Goal: Task Accomplishment & Management: Contribute content

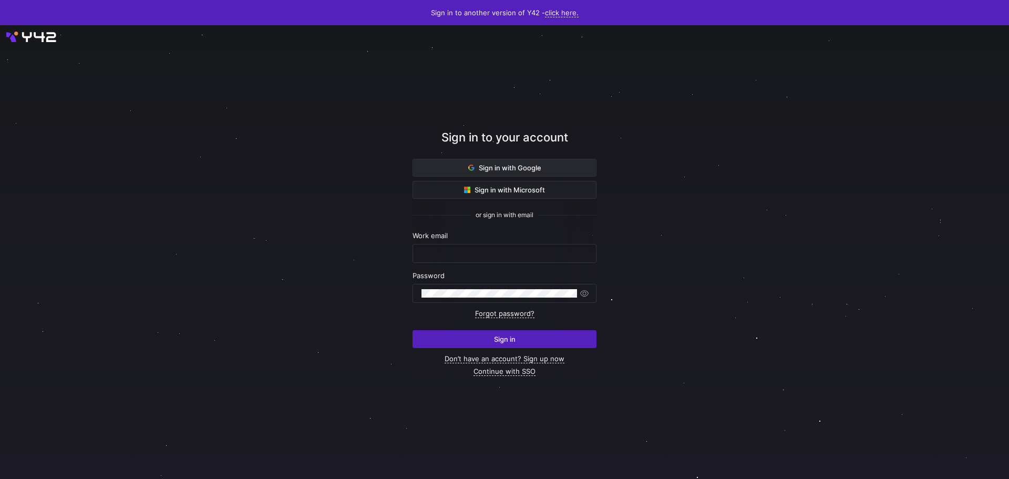
click at [482, 166] on span "Sign in with Google" at bounding box center [504, 167] width 73 height 8
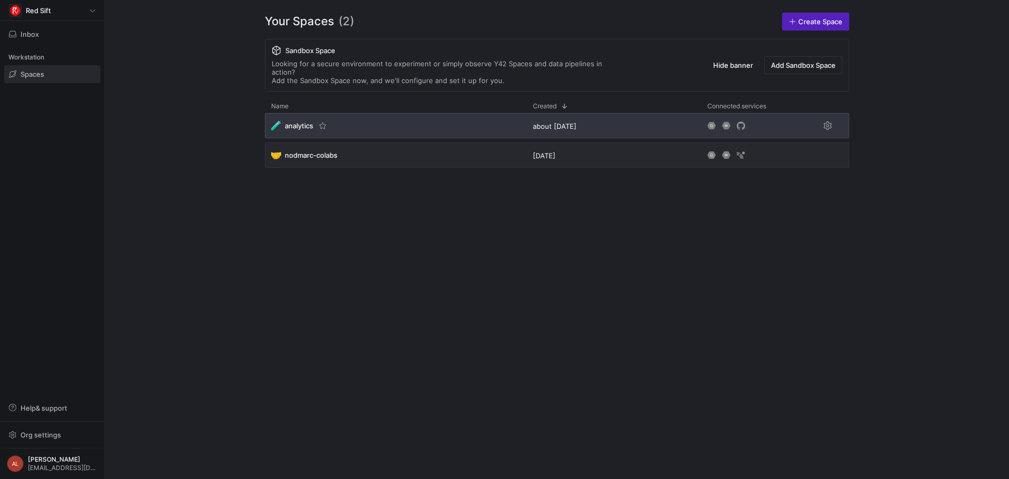
click at [370, 113] on div "🧪 analytics" at bounding box center [396, 125] width 262 height 25
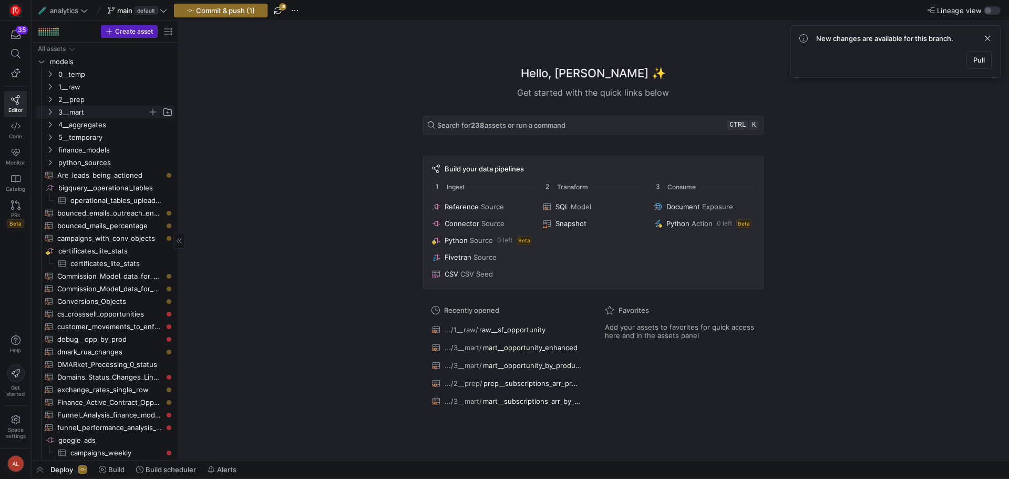
click at [51, 112] on icon "Press SPACE to select this row." at bounding box center [50, 112] width 3 height 6
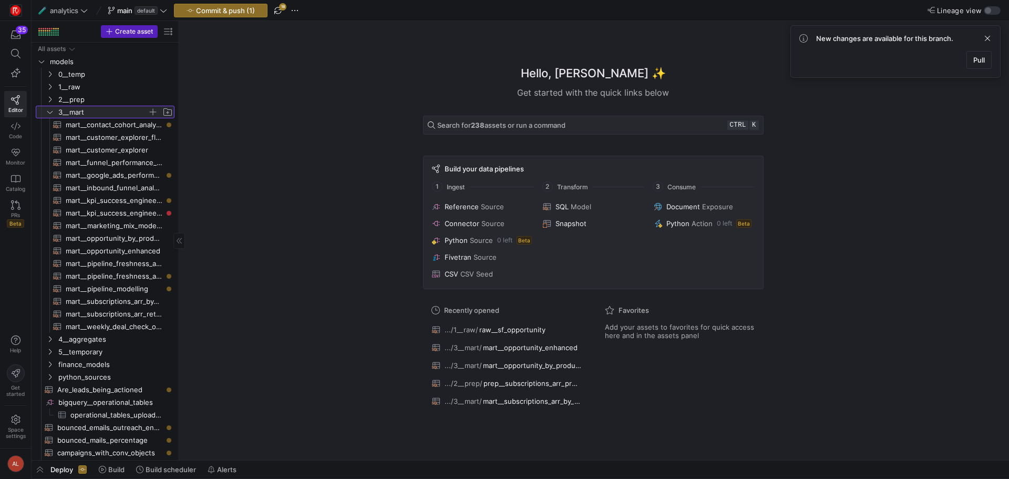
click at [46, 109] on icon at bounding box center [49, 112] width 7 height 6
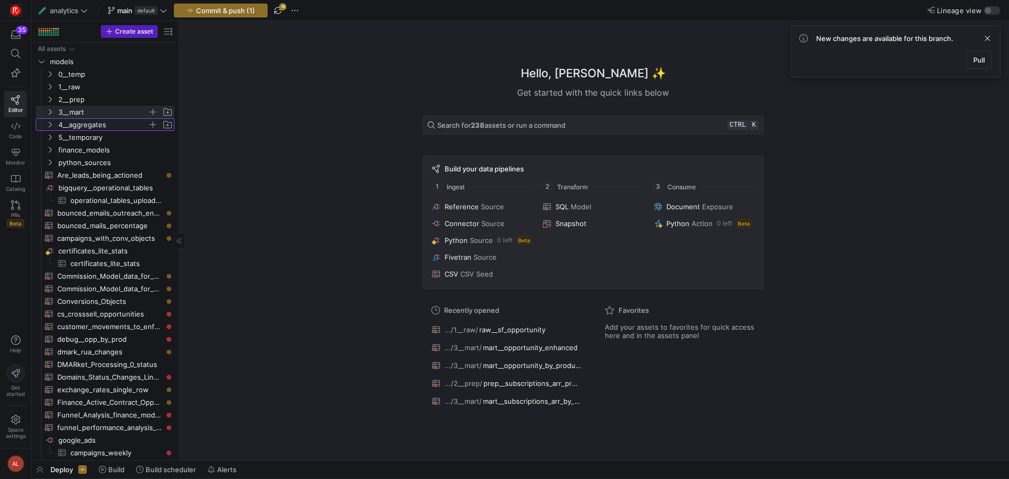
click at [48, 124] on icon "Press SPACE to select this row." at bounding box center [49, 124] width 7 height 6
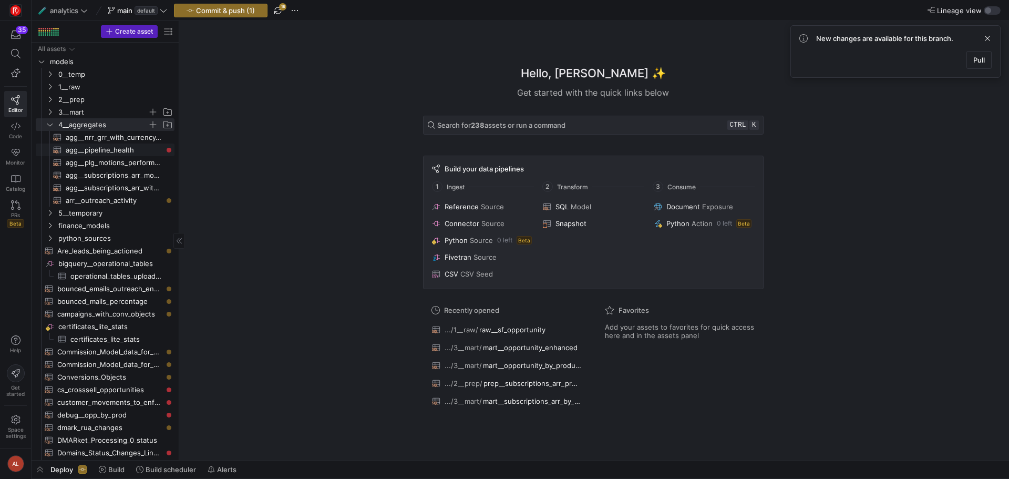
click at [108, 149] on span "agg__pipeline_health​​​​​​​​​​" at bounding box center [114, 150] width 97 height 12
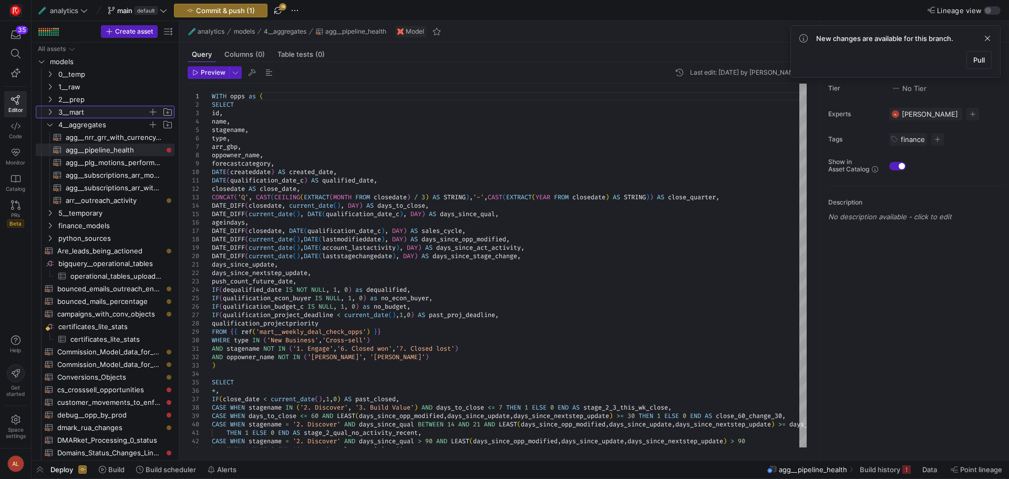
click at [50, 113] on icon "Press SPACE to select this row." at bounding box center [49, 112] width 7 height 6
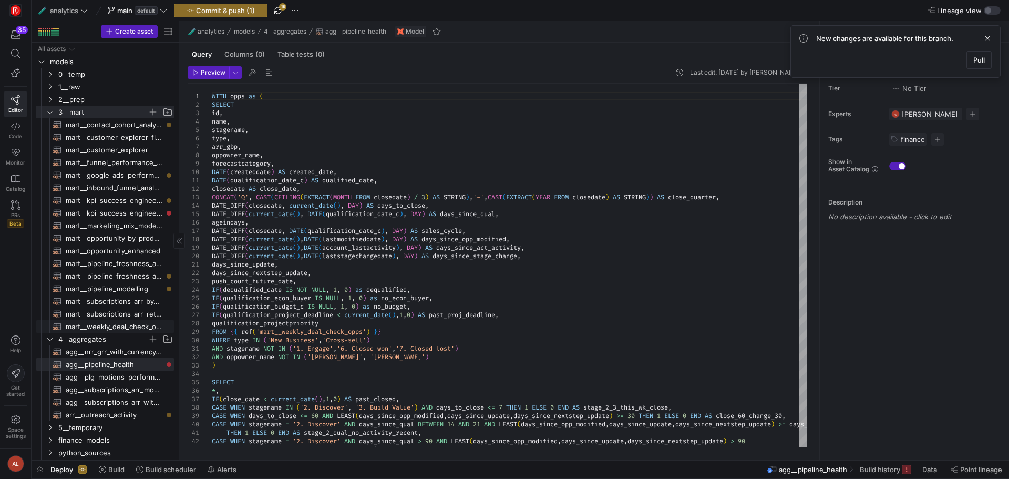
click at [116, 322] on span "mart__weekly_deal_check_opps​​​​​​​​​​" at bounding box center [114, 326] width 97 height 12
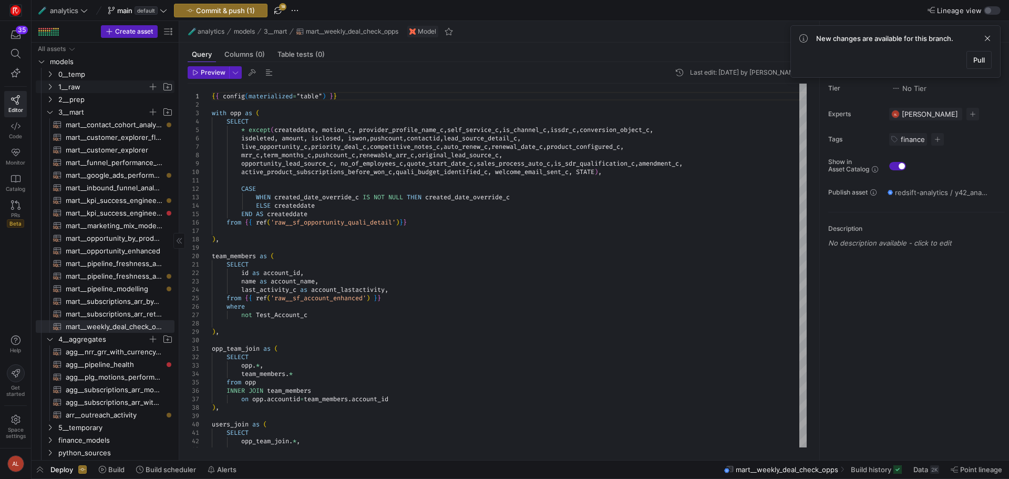
click at [49, 87] on icon "Press SPACE to select this row." at bounding box center [49, 87] width 7 height 6
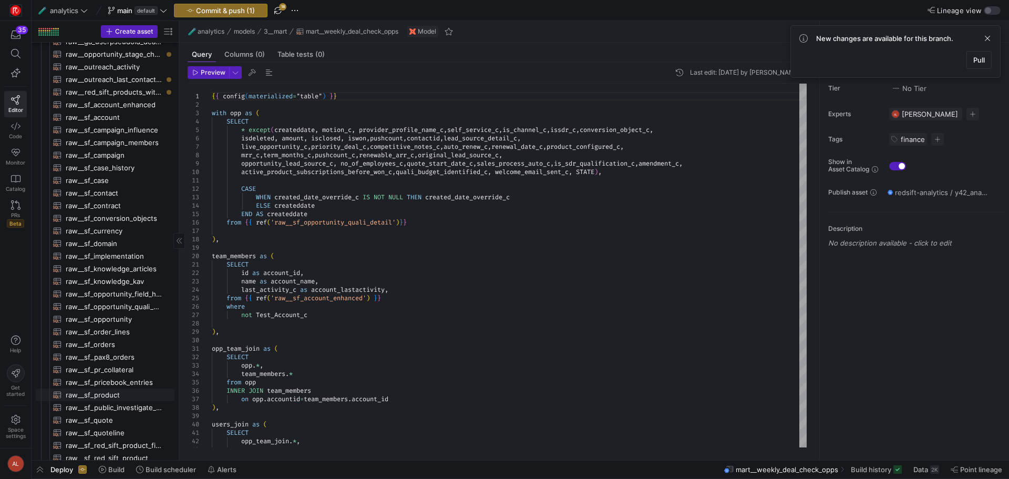
scroll to position [105, 0]
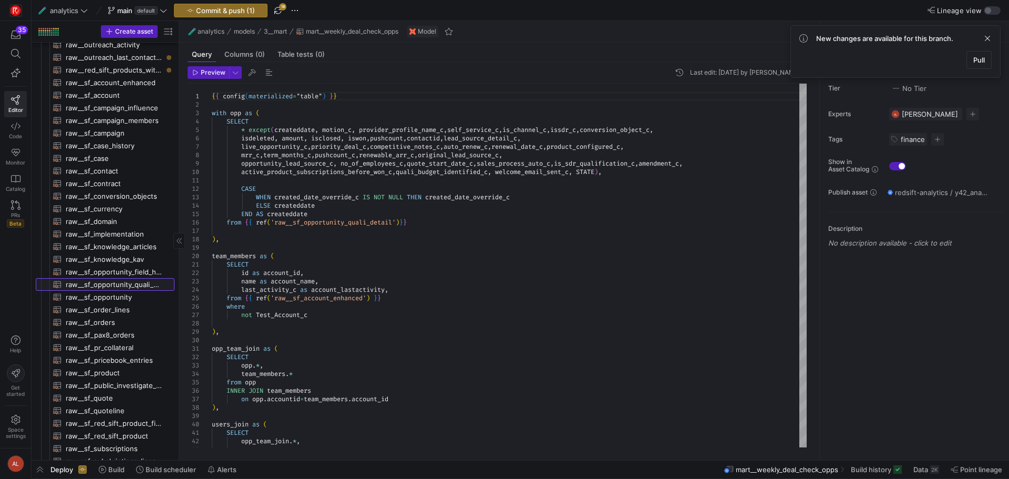
click at [147, 286] on span "raw__sf_opportunity_quali_detail​​​​​​​​​​" at bounding box center [114, 284] width 97 height 12
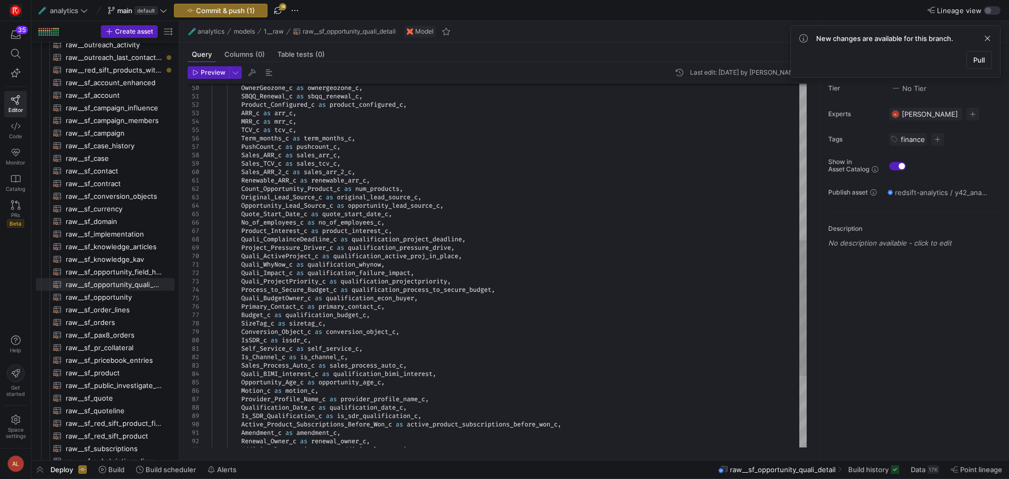
type textarea "Renewable_ARR_c as renewable_arr_c, Count_Opportunity_Product_c as num_products…"
click at [541, 198] on div "OwnerGeozone_c as ownergeozone_c , SBQQ_Renewal_c as sbqq_renewal_c , Product_C…" at bounding box center [509, 150] width 595 height 975
drag, startPoint x: 578, startPoint y: 86, endPoint x: 548, endPoint y: 86, distance: 30.5
click at [548, 86] on div "50 51 52 53 54 55 56 57 58 59 60 61 62 63 64 65 66 67 68 69 70 71 72 73 74 75 7…" at bounding box center [497, 266] width 619 height 364
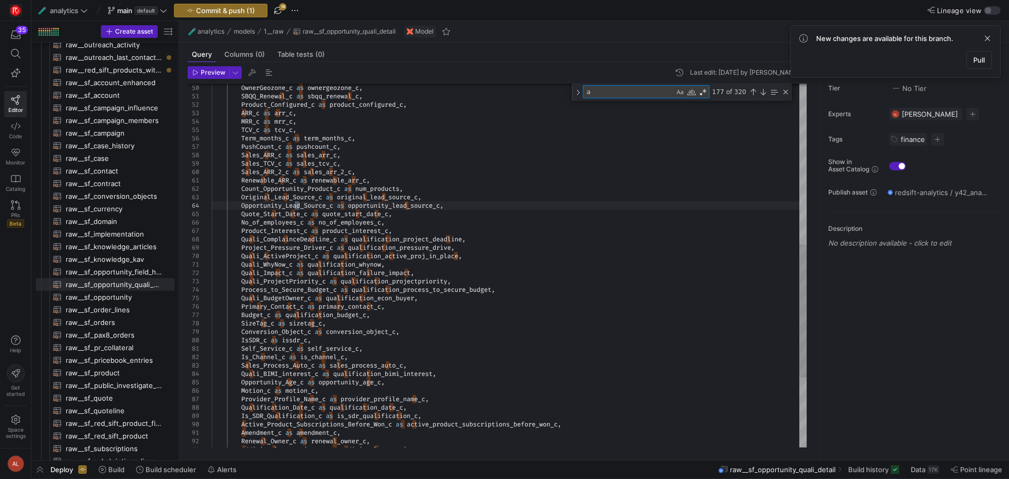
type textarea "ar"
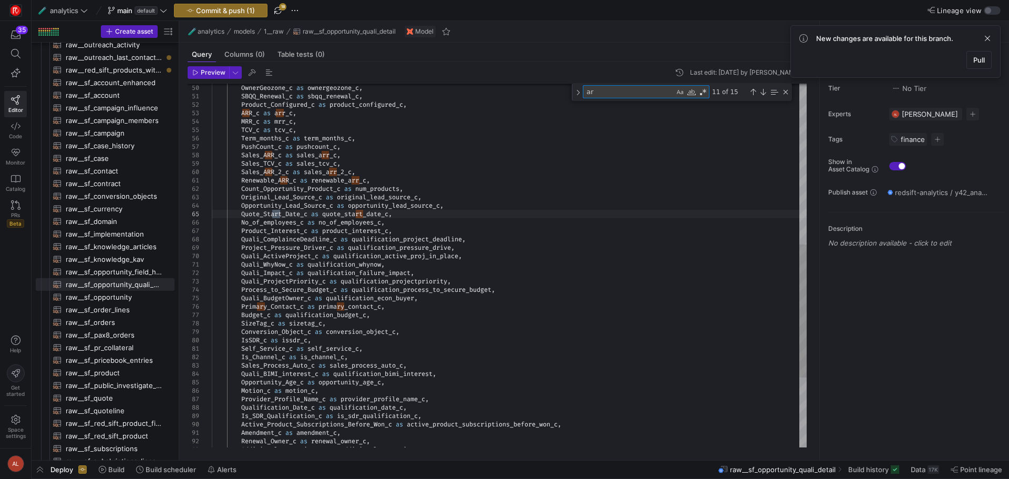
type textarea "SBQQ_Renewal_c as sbqq_renewal_c, Product_Configured_c as product_configured_c,…"
type textarea "arr"
type textarea "SBQQ_Renewal_c as sbqq_renewal_c, Product_Configured_c as product_configured_c,…"
type textarea "arr"
click at [785, 92] on div "Close (Escape)" at bounding box center [785, 92] width 8 height 8
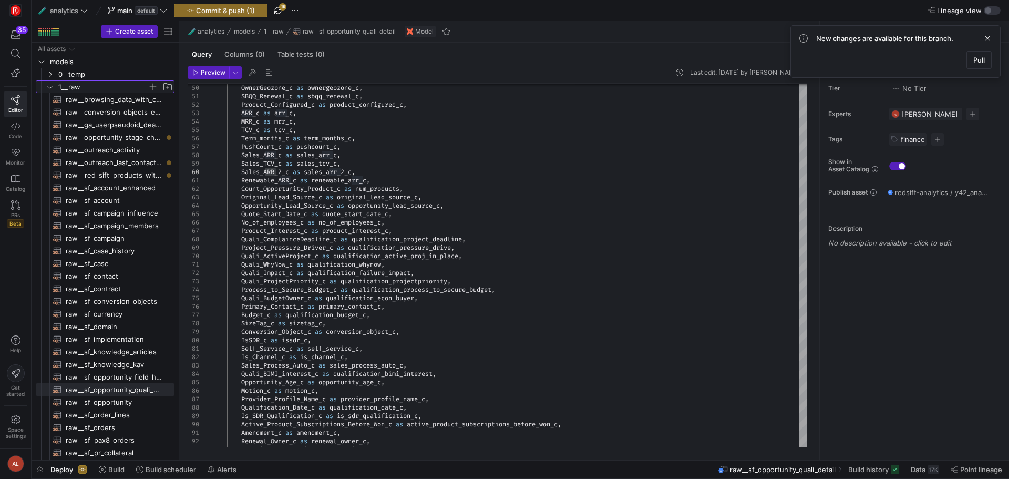
click at [50, 86] on icon "Press SPACE to select this row." at bounding box center [49, 87] width 7 height 6
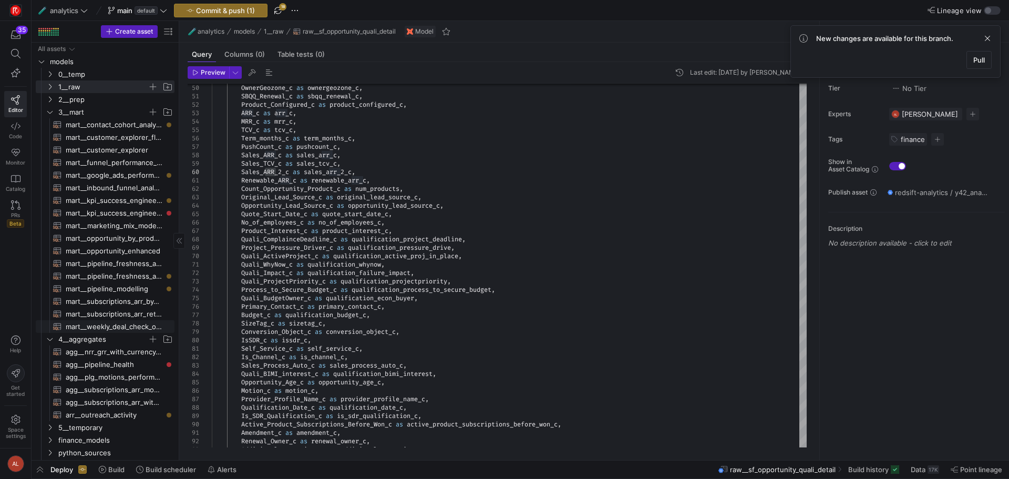
click at [129, 330] on span "mart__weekly_deal_check_opps​​​​​​​​​​" at bounding box center [114, 326] width 97 height 12
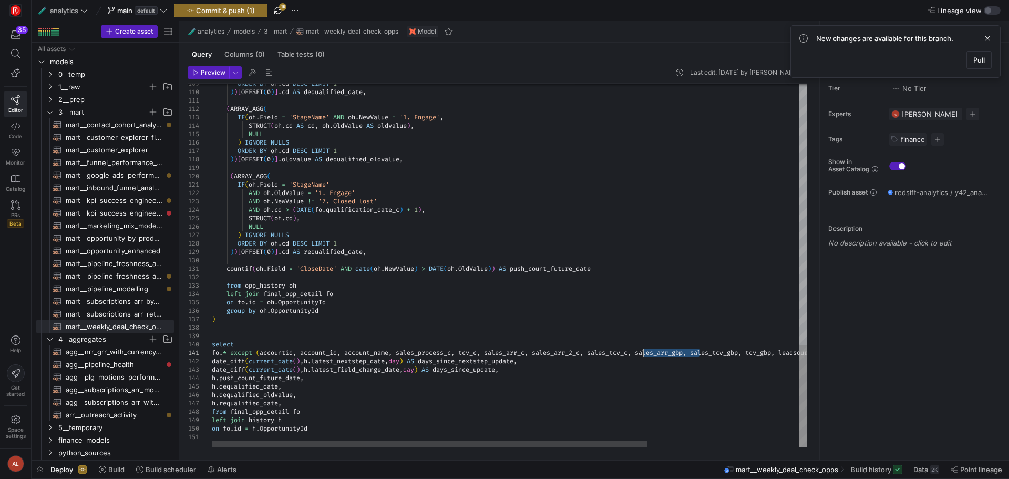
drag, startPoint x: 699, startPoint y: 354, endPoint x: 642, endPoint y: 353, distance: 56.7
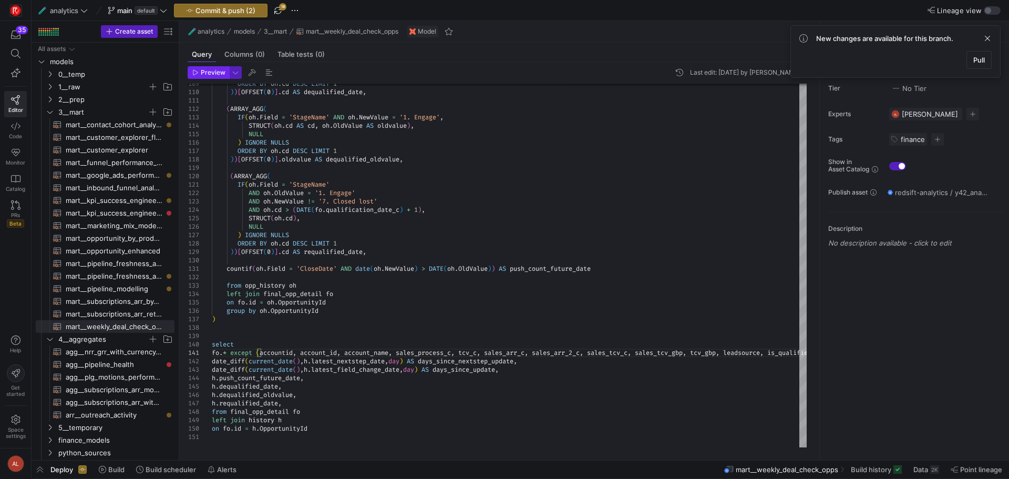
click at [210, 75] on span "Preview" at bounding box center [213, 72] width 25 height 7
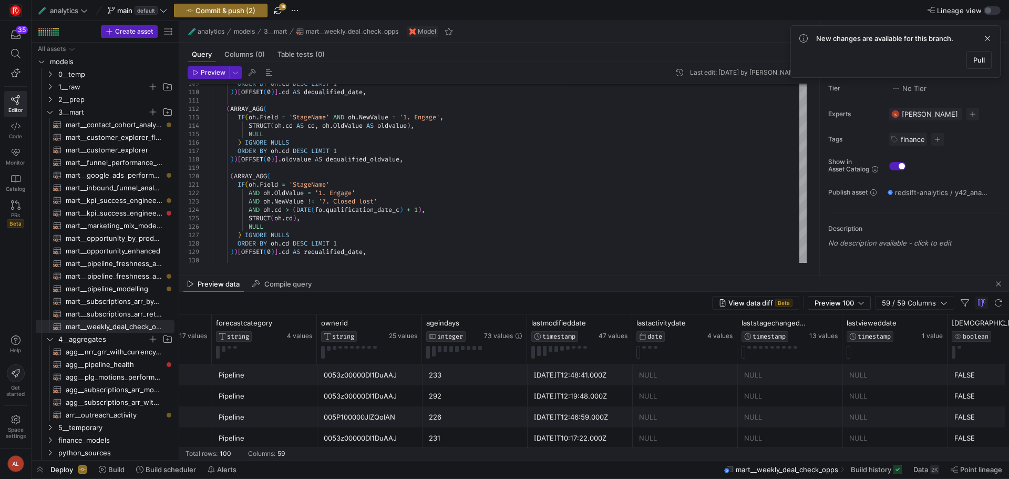
scroll to position [0, 1156]
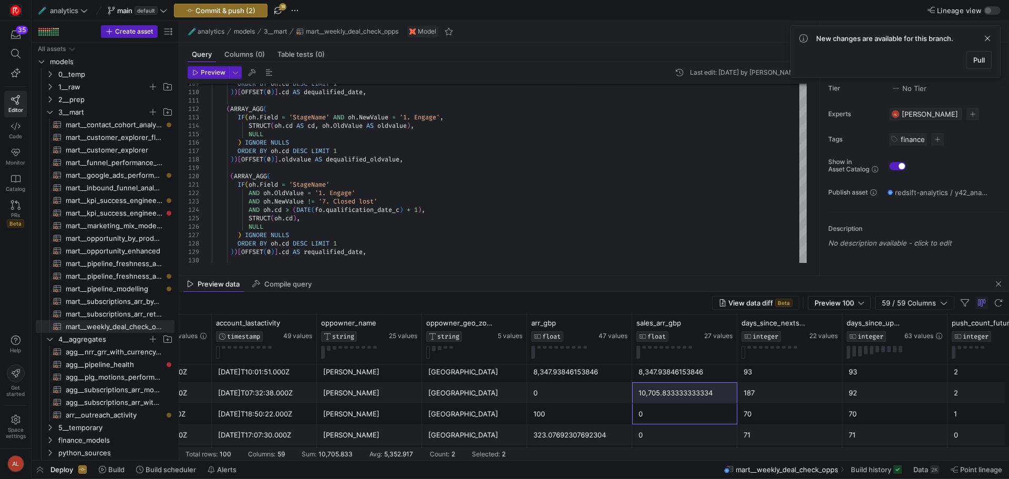
drag, startPoint x: 658, startPoint y: 401, endPoint x: 652, endPoint y: 399, distance: 5.7
click at [642, 393] on div "10,705.833333333334" at bounding box center [684, 392] width 92 height 20
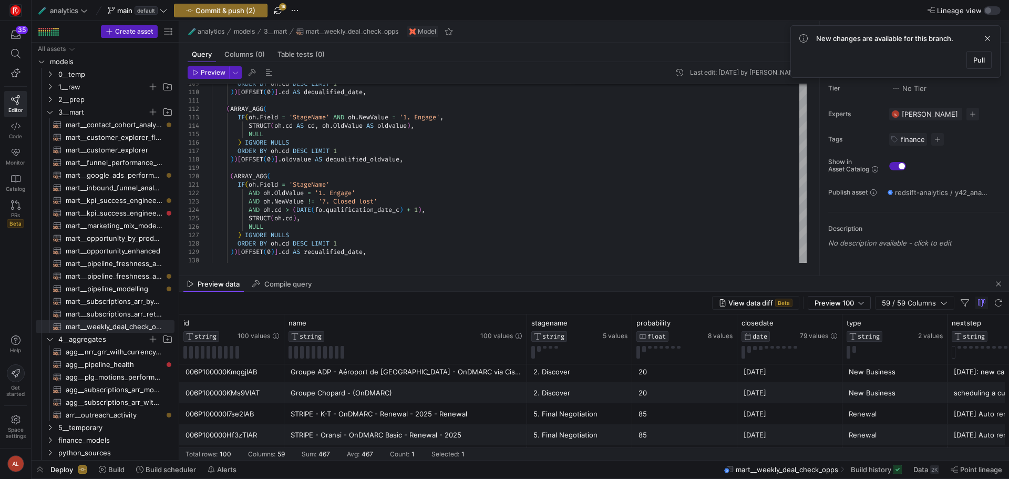
click at [241, 391] on div "006P100000KMs9VIAT" at bounding box center [231, 392] width 92 height 20
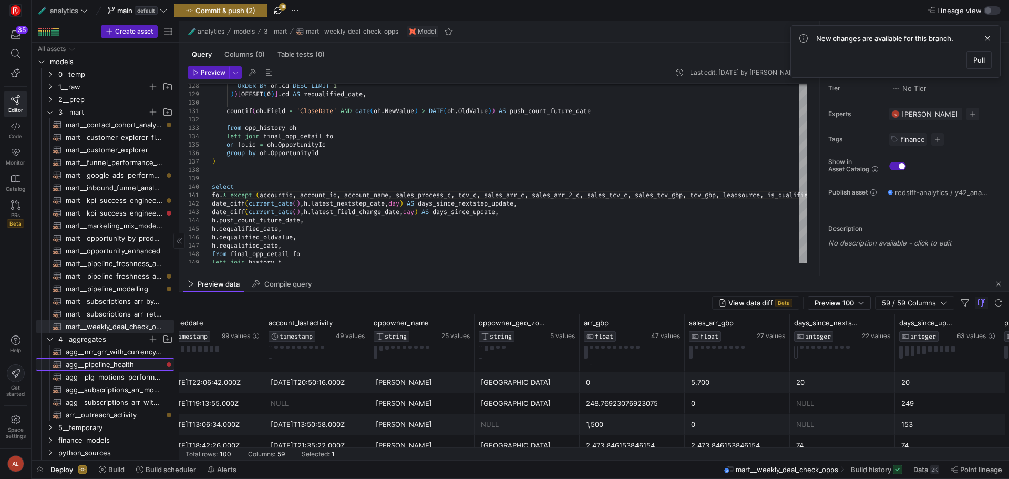
click at [112, 363] on span "agg__pipeline_health​​​​​​​​​​" at bounding box center [114, 364] width 97 height 12
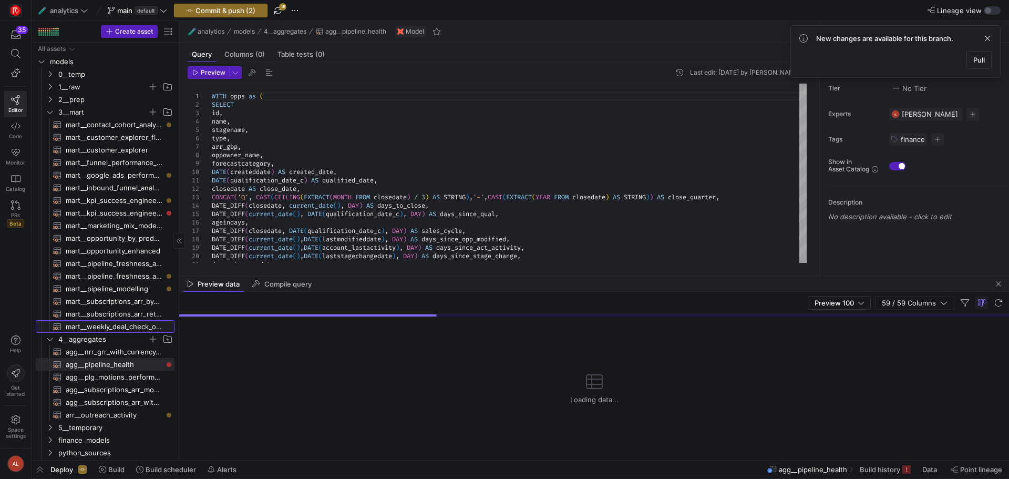
click at [127, 327] on span "mart__weekly_deal_check_opps​​​​​​​​​​" at bounding box center [114, 326] width 97 height 12
type textarea "{{ config(materialized="table") }} with opp as ( SELECT * except(createddate, m…"
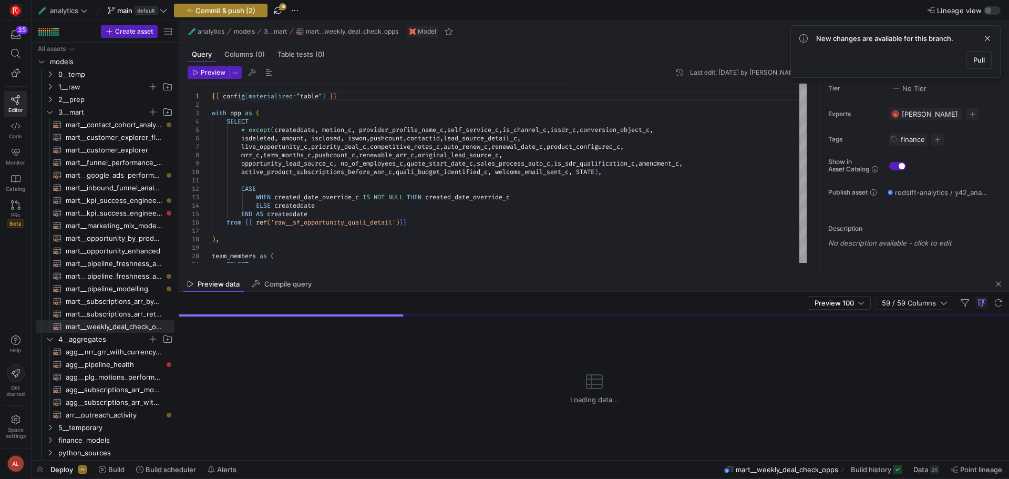
click at [212, 11] on span "Commit & push (2)" at bounding box center [225, 10] width 60 height 8
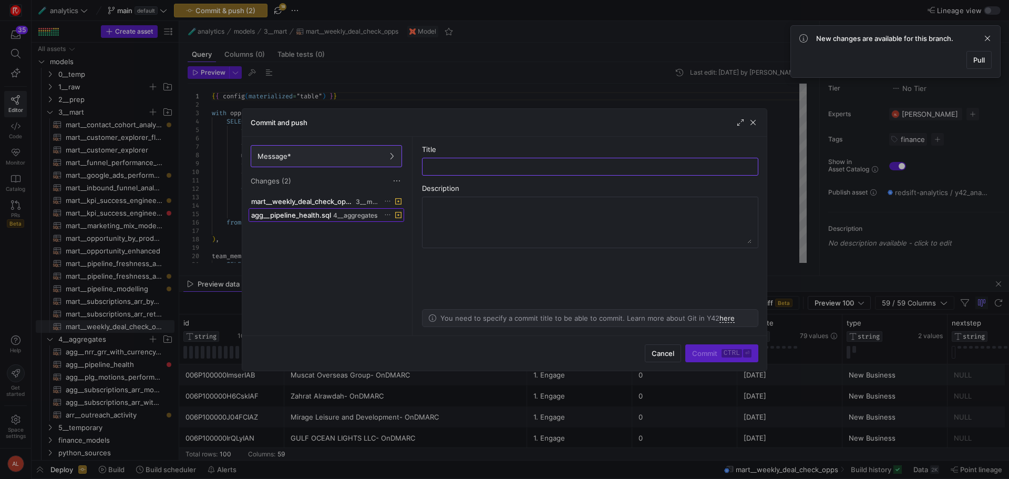
click at [347, 216] on span "4__aggregates" at bounding box center [355, 215] width 44 height 7
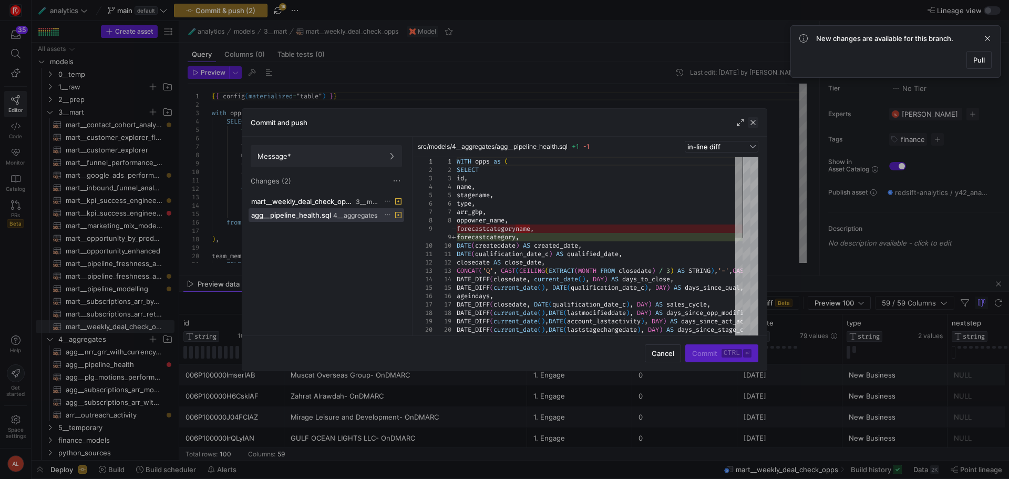
click at [756, 119] on span "button" at bounding box center [753, 122] width 11 height 11
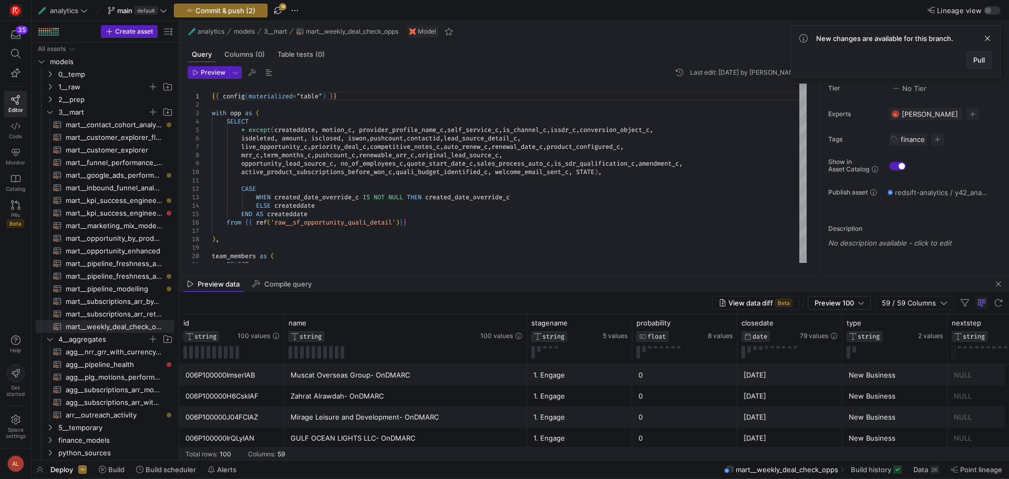
click at [976, 60] on span "Pull" at bounding box center [979, 60] width 12 height 8
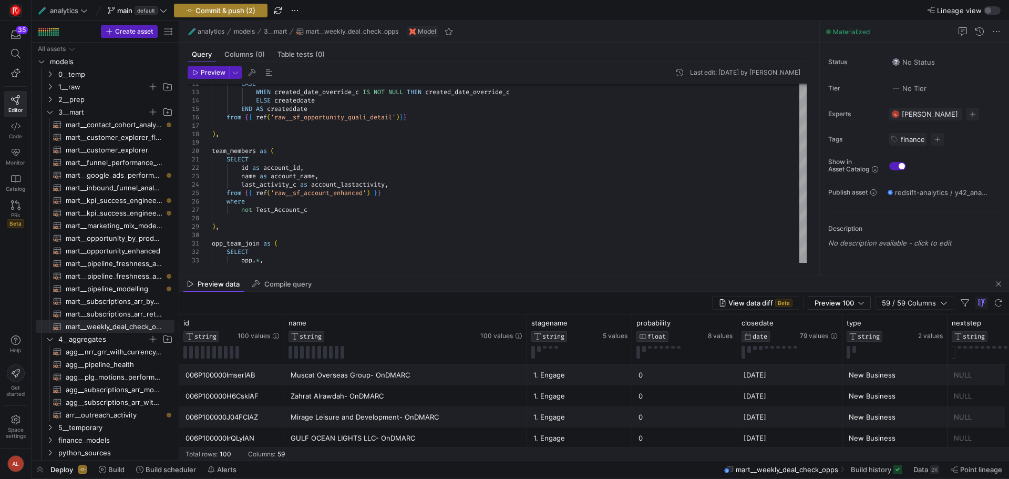
click at [250, 11] on span "Commit & push (2)" at bounding box center [225, 10] width 60 height 8
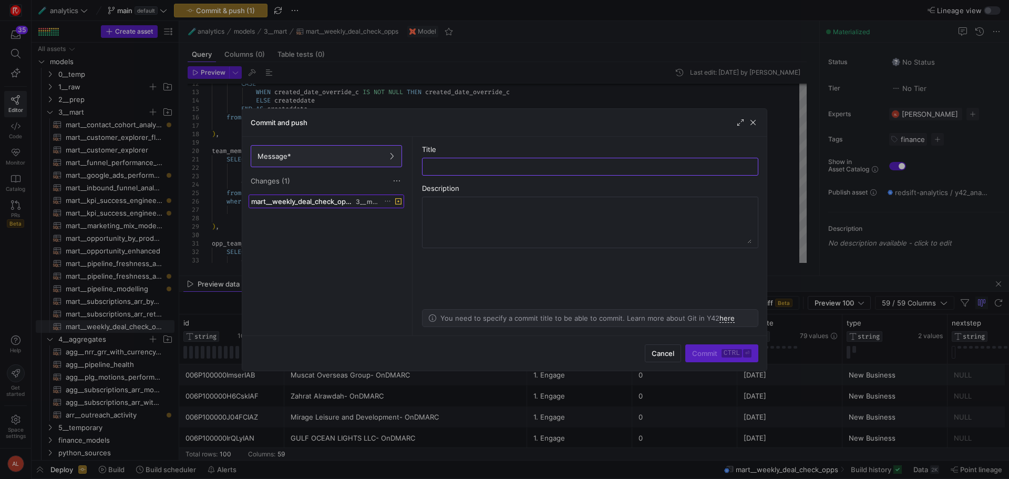
click at [318, 204] on span "mart__weekly_deal_check_opps.sql" at bounding box center [302, 201] width 102 height 8
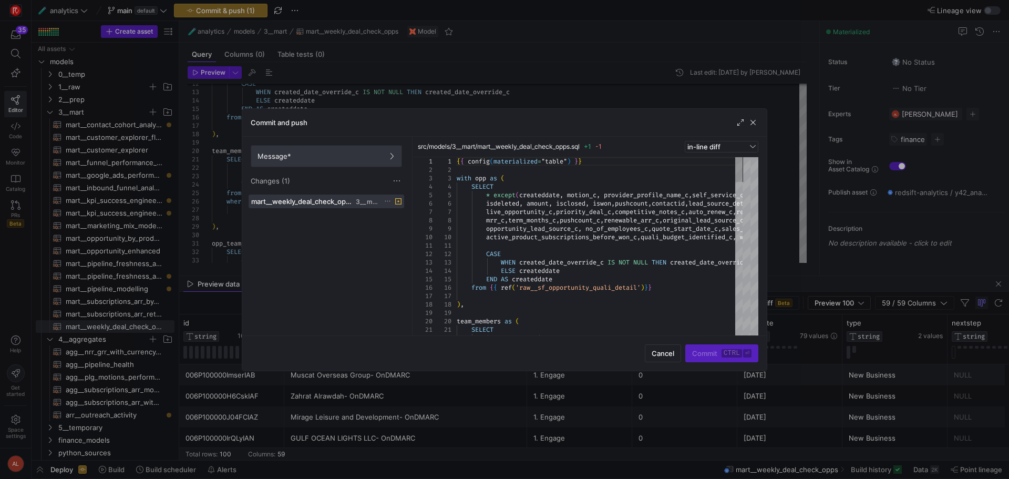
click at [314, 157] on span "Message*" at bounding box center [326, 156] width 138 height 8
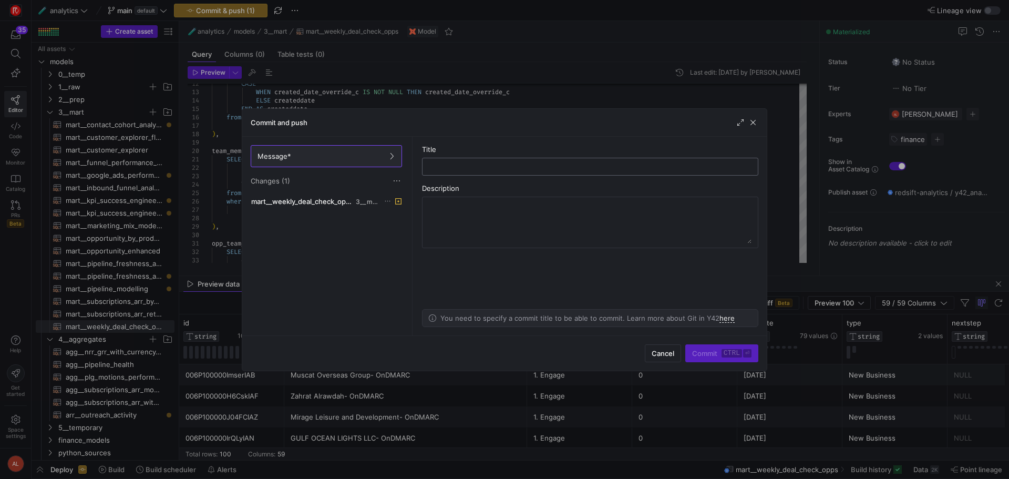
click at [440, 167] on input "text" at bounding box center [590, 166] width 318 height 8
click at [667, 354] on span "Cancel" at bounding box center [662, 353] width 23 height 8
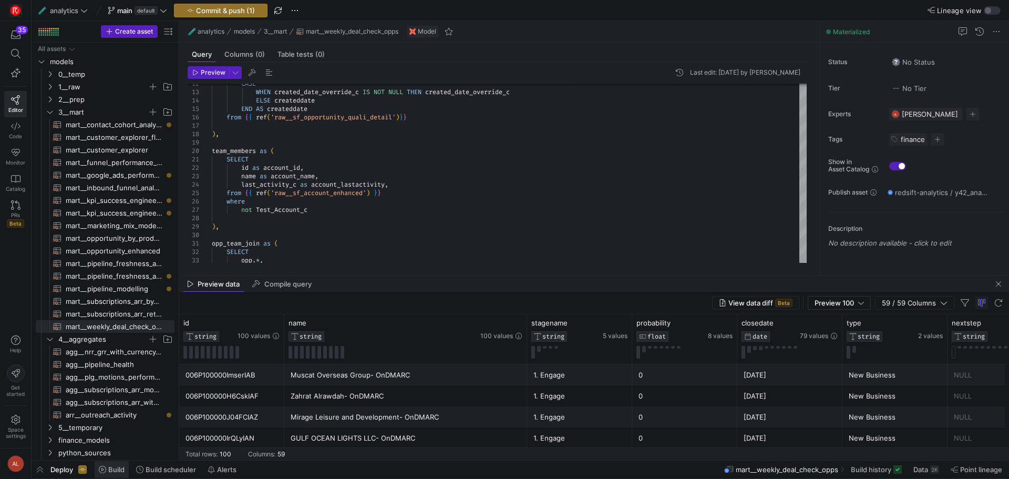
click at [108, 471] on span "Build" at bounding box center [116, 469] width 16 height 8
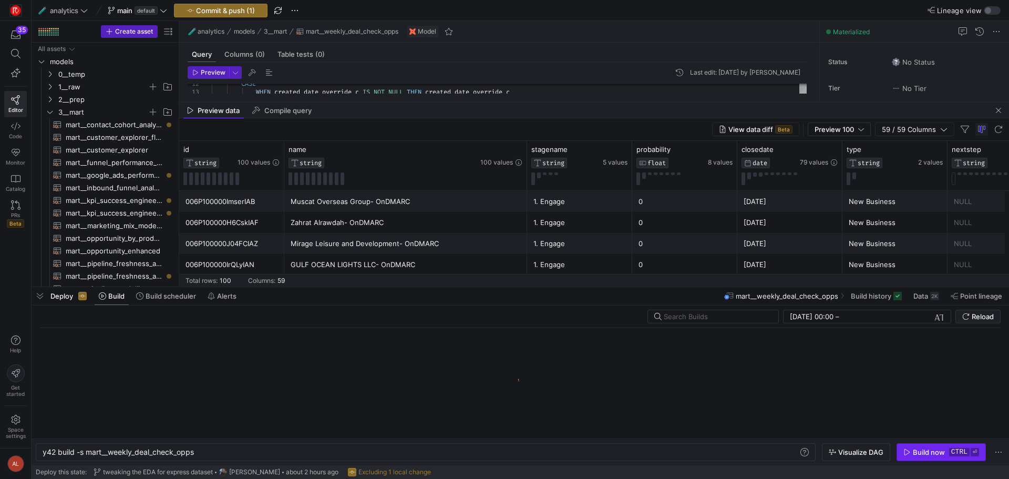
click at [920, 455] on div "Build now" at bounding box center [928, 452] width 32 height 8
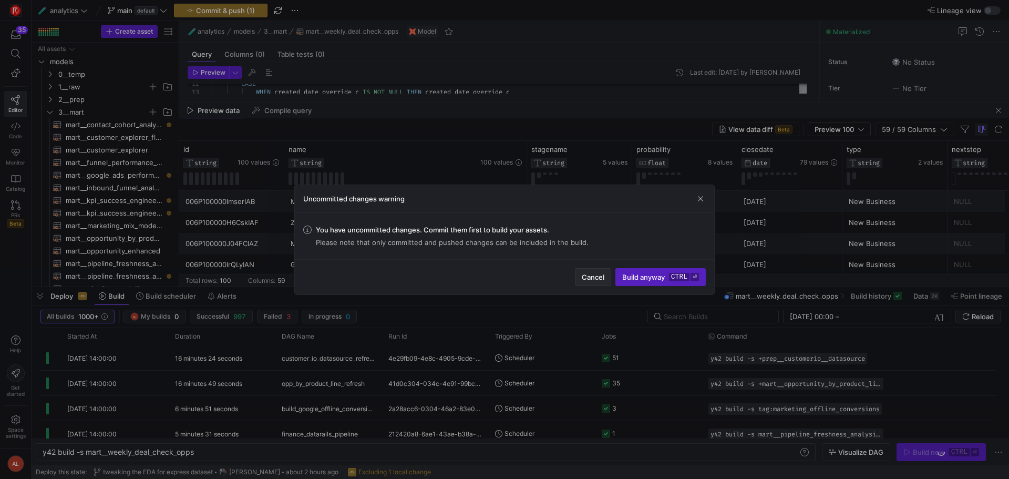
click at [589, 279] on span "Cancel" at bounding box center [593, 277] width 23 height 8
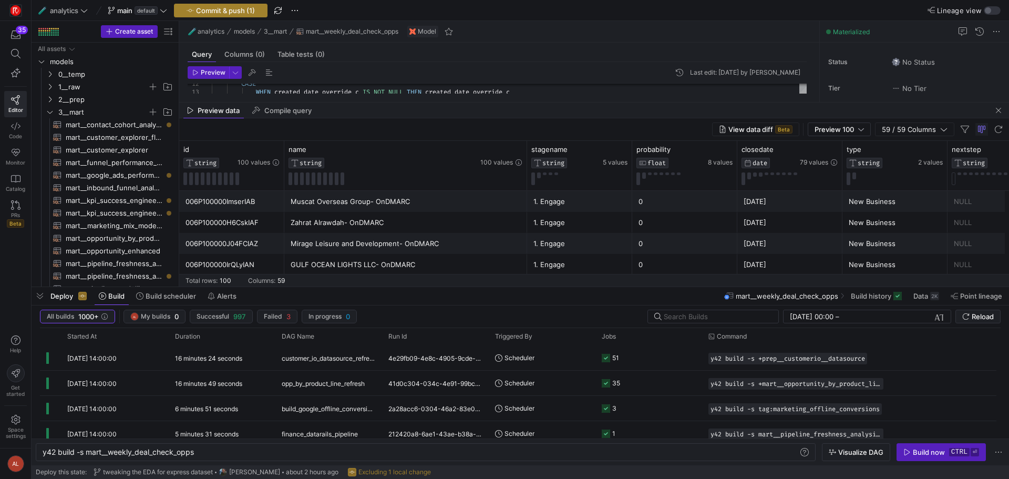
click at [224, 9] on span "Commit & push (1)" at bounding box center [225, 10] width 59 height 8
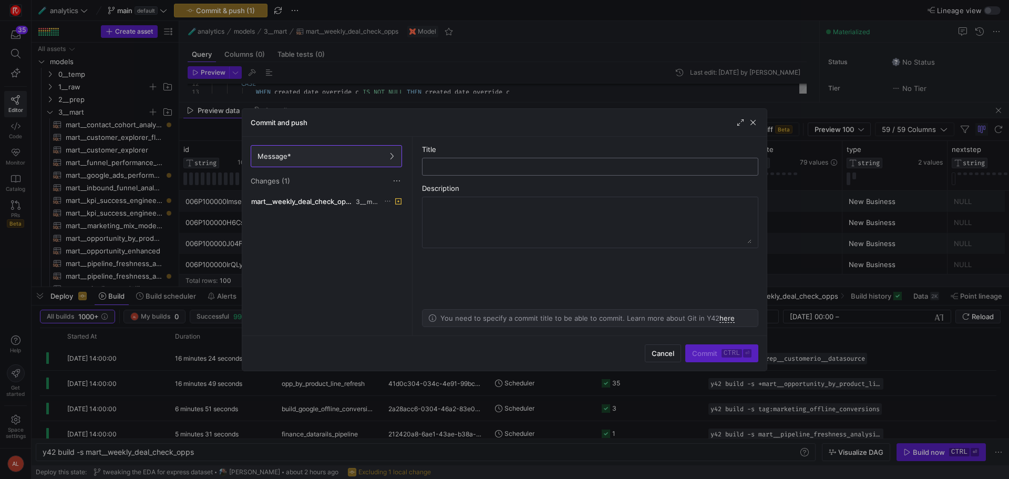
click at [454, 166] on input "text" at bounding box center [590, 166] width 318 height 8
type input "a"
type input "N"
type input "Add'l ARR var added"
click at [712, 348] on span "submit" at bounding box center [722, 353] width 72 height 17
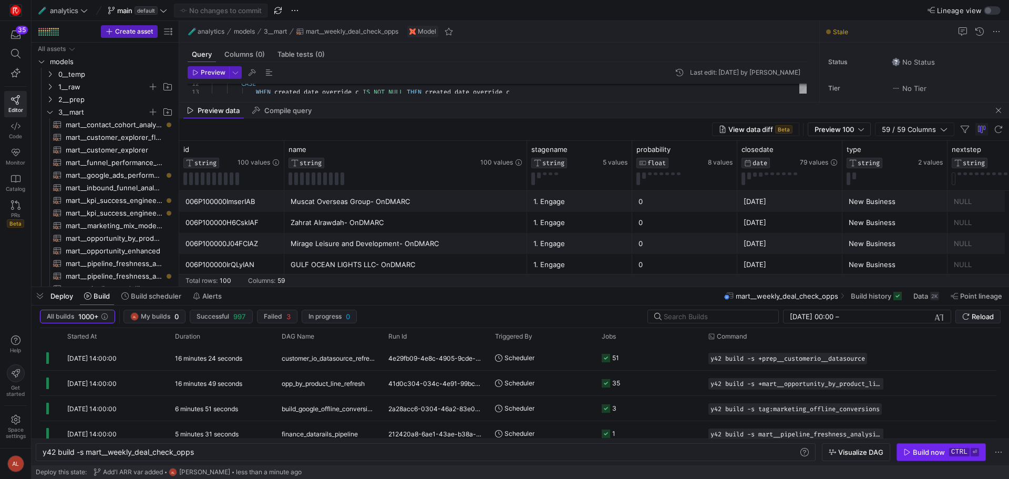
click at [929, 455] on div "Build now" at bounding box center [928, 452] width 32 height 8
click at [41, 293] on span "button" at bounding box center [40, 296] width 17 height 18
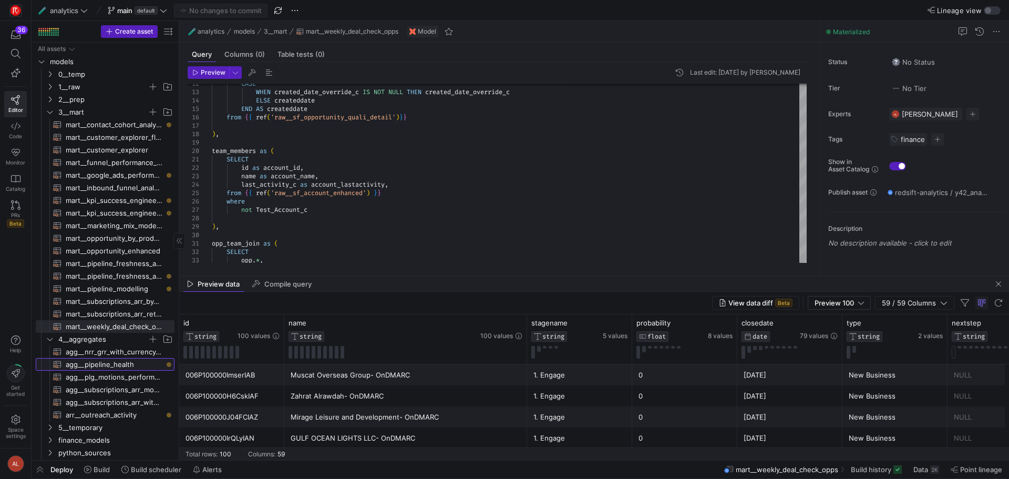
click at [101, 366] on span "agg__pipeline_health​​​​​​​​​​" at bounding box center [114, 364] width 97 height 12
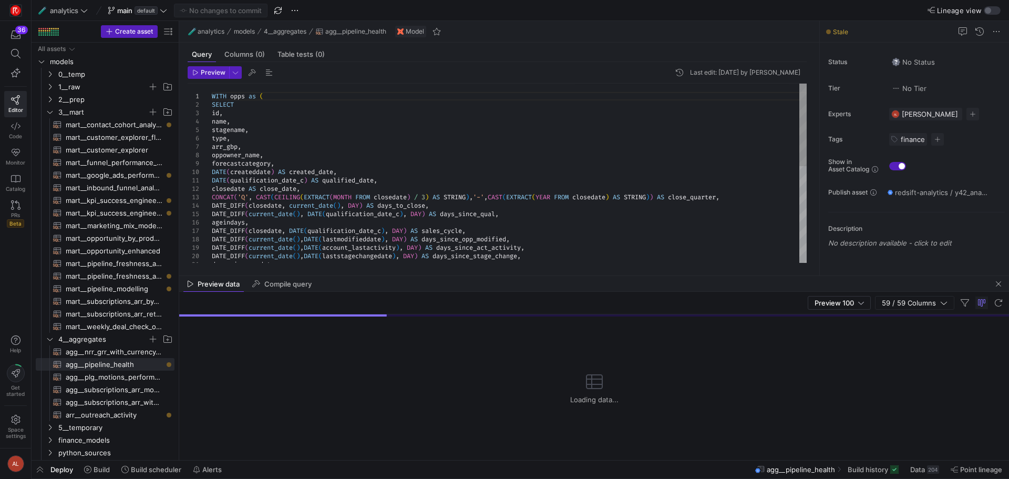
click at [256, 147] on div "closedate AS close_date , CONCAT ( 'Q' , CAST ( CEILING ( EXTRACT ( MONTH FROM …" at bounding box center [509, 277] width 595 height 387
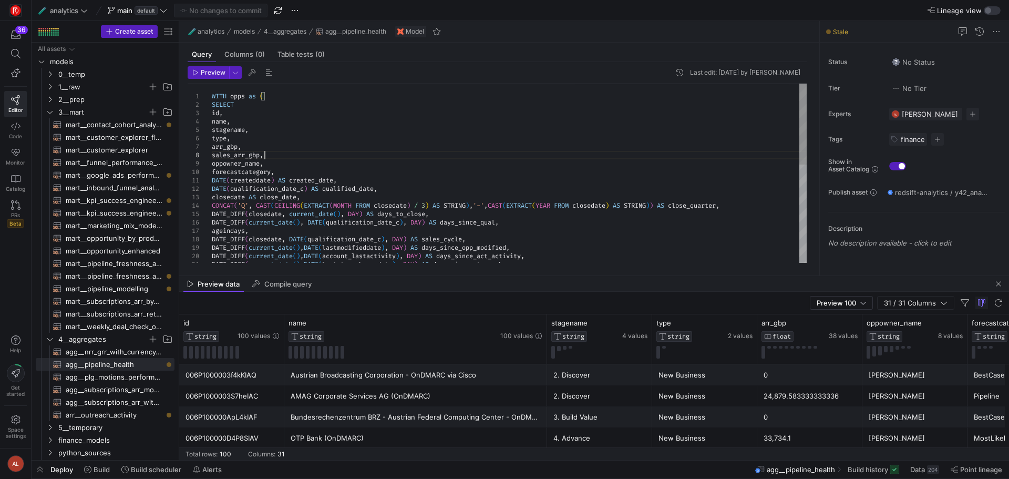
scroll to position [59, 52]
type textarea "WITH opps as ( SELECT id, name, stagename, type, arr_gbp, sales_arr_gbp, oppown…"
click at [245, 9] on span "Commit & push (1)" at bounding box center [225, 10] width 59 height 8
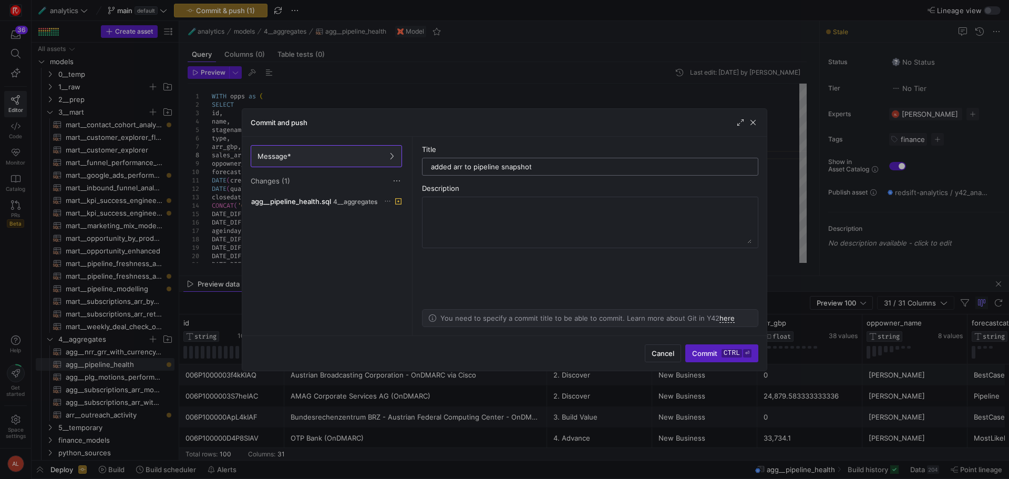
click at [454, 165] on input "added arr to pipeline snapshot" at bounding box center [590, 166] width 318 height 8
type input "added new arr to pipeline snapshot"
click at [702, 343] on div "Cancel Commit ctrl ⏎" at bounding box center [504, 352] width 524 height 35
click at [702, 352] on span "Commit ctrl ⏎" at bounding box center [721, 353] width 59 height 8
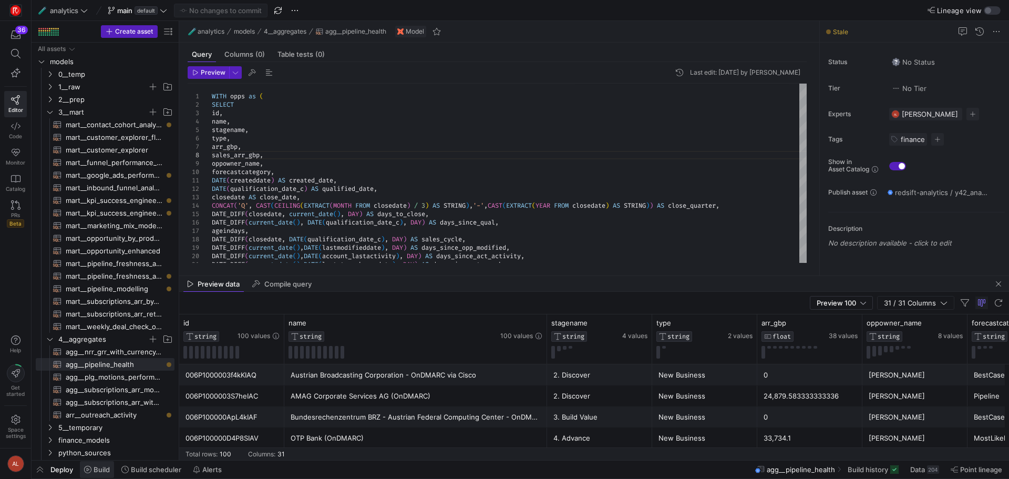
click at [94, 466] on span "Build" at bounding box center [102, 469] width 16 height 8
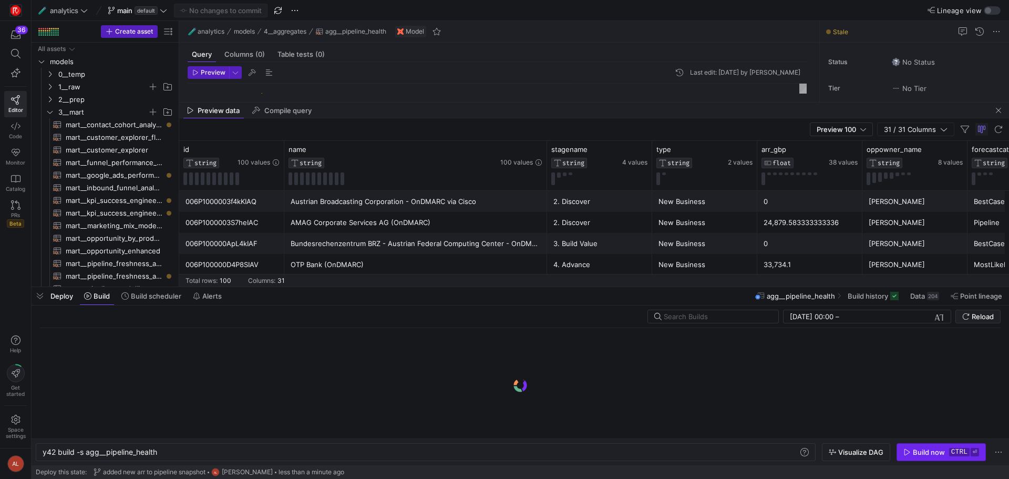
click at [936, 453] on div "Build now" at bounding box center [928, 452] width 32 height 8
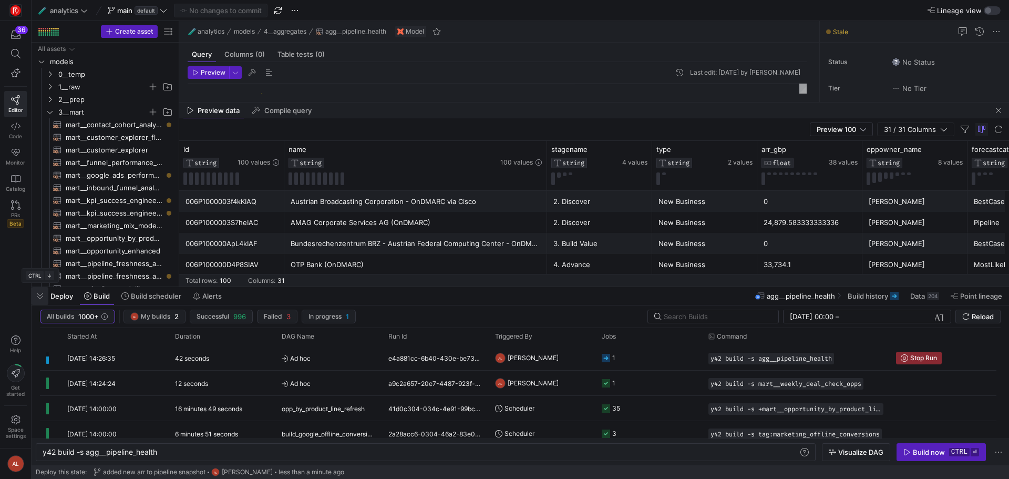
click at [42, 296] on span "button" at bounding box center [40, 296] width 17 height 18
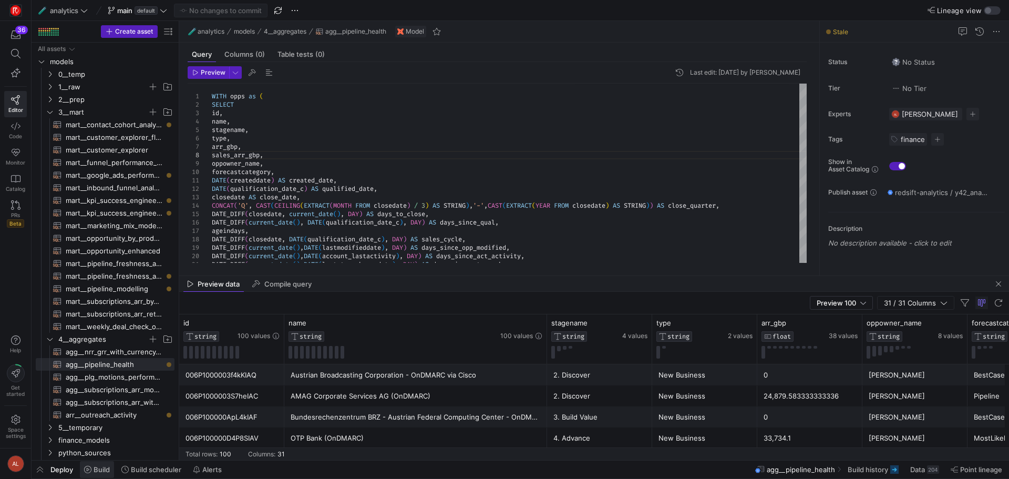
click at [94, 468] on span "Build" at bounding box center [102, 469] width 16 height 8
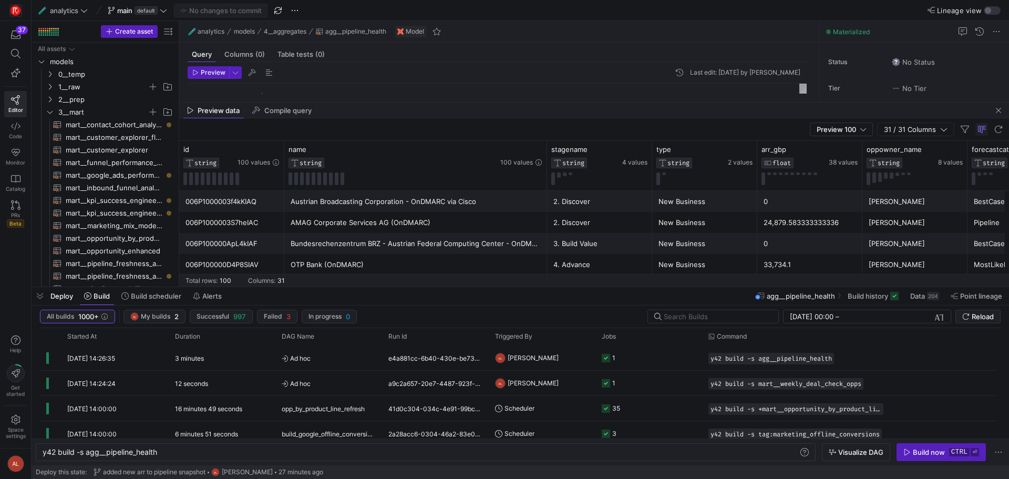
click at [54, 296] on span "Deploy" at bounding box center [61, 296] width 23 height 8
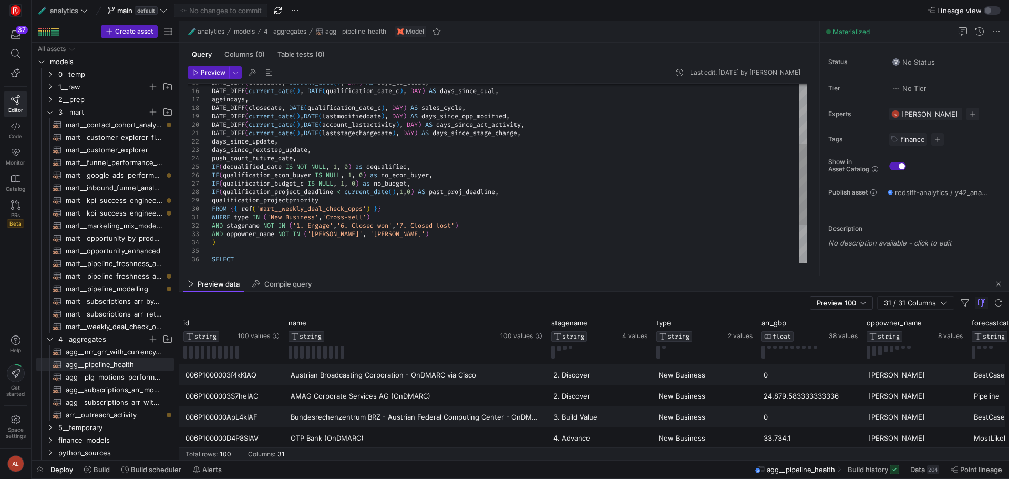
click at [295, 235] on div "DATE_DIFF ( closedate , current_date ( ) , DAY ) AS days_to_close , DATE_DIFF (…" at bounding box center [509, 149] width 595 height 395
click at [321, 218] on div "DATE_DIFF ( closedate , current_date ( ) , DAY ) AS days_to_close , DATE_DIFF (…" at bounding box center [509, 149] width 595 height 395
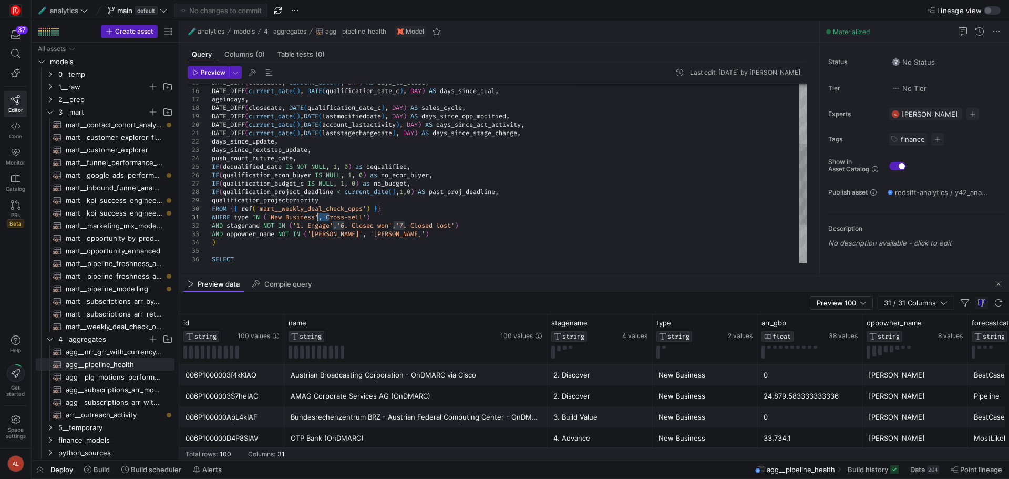
click at [321, 218] on div "DATE_DIFF ( closedate , current_date ( ) , DAY ) AS days_to_close , DATE_DIFF (…" at bounding box center [509, 149] width 595 height 395
click at [288, 228] on div "DATE_DIFF ( closedate , current_date ( ) , DAY ) AS days_to_close , DATE_DIFF (…" at bounding box center [509, 149] width 595 height 395
click at [292, 234] on div "DATE_DIFF ( closedate , current_date ( ) , DAY ) AS days_to_close , DATE_DIFF (…" at bounding box center [509, 149] width 595 height 395
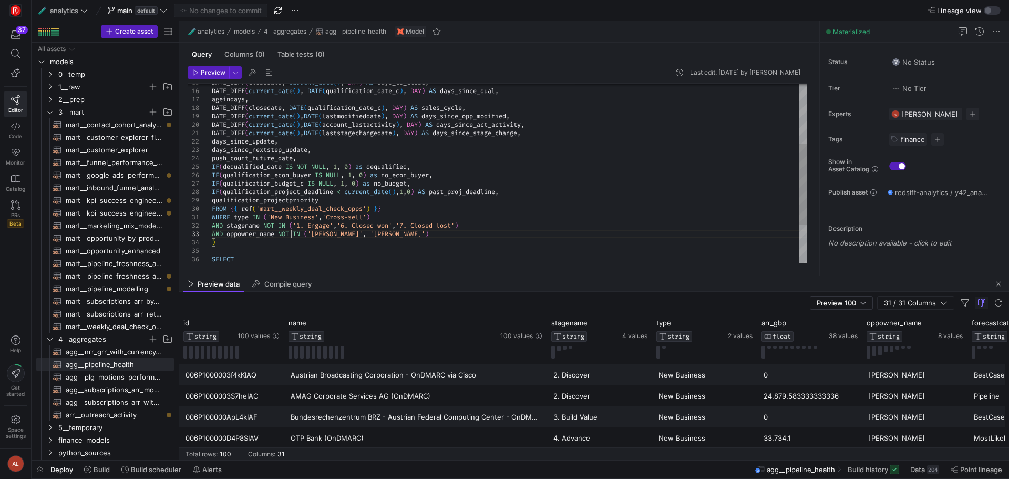
click at [292, 234] on div "DATE_DIFF ( closedate , current_date ( ) , DAY ) AS days_to_close , DATE_DIFF (…" at bounding box center [509, 149] width 595 height 395
click at [356, 227] on div "DATE_DIFF ( closedate , current_date ( ) , DAY ) AS days_to_close , DATE_DIFF (…" at bounding box center [509, 149] width 595 height 395
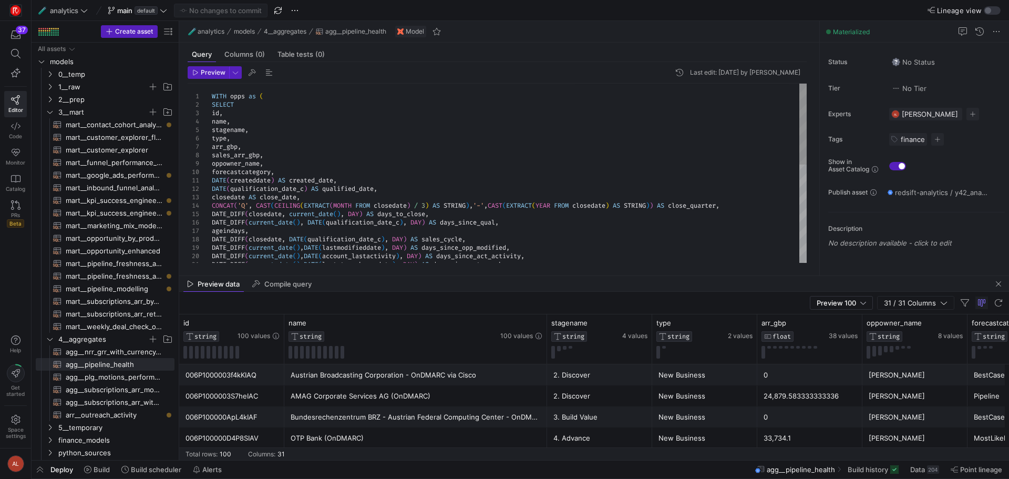
type textarea "WITH opps as ( SELECT id, name, stagename, type, arr_gbp, sales_arr_gbp, oppown…"
drag, startPoint x: 267, startPoint y: 154, endPoint x: 176, endPoint y: 154, distance: 90.9
click at [212, 154] on div "DATE_DIFF ( closedate , current_date ( ) , DAY ) AS days_to_close , DATE_DIFF (…" at bounding box center [509, 281] width 595 height 395
click at [276, 154] on div "DATE_DIFF ( closedate , current_date ( ) , DAY ) AS days_to_close , DATE_DIFF (…" at bounding box center [509, 281] width 595 height 395
